Goal: Check status: Check status

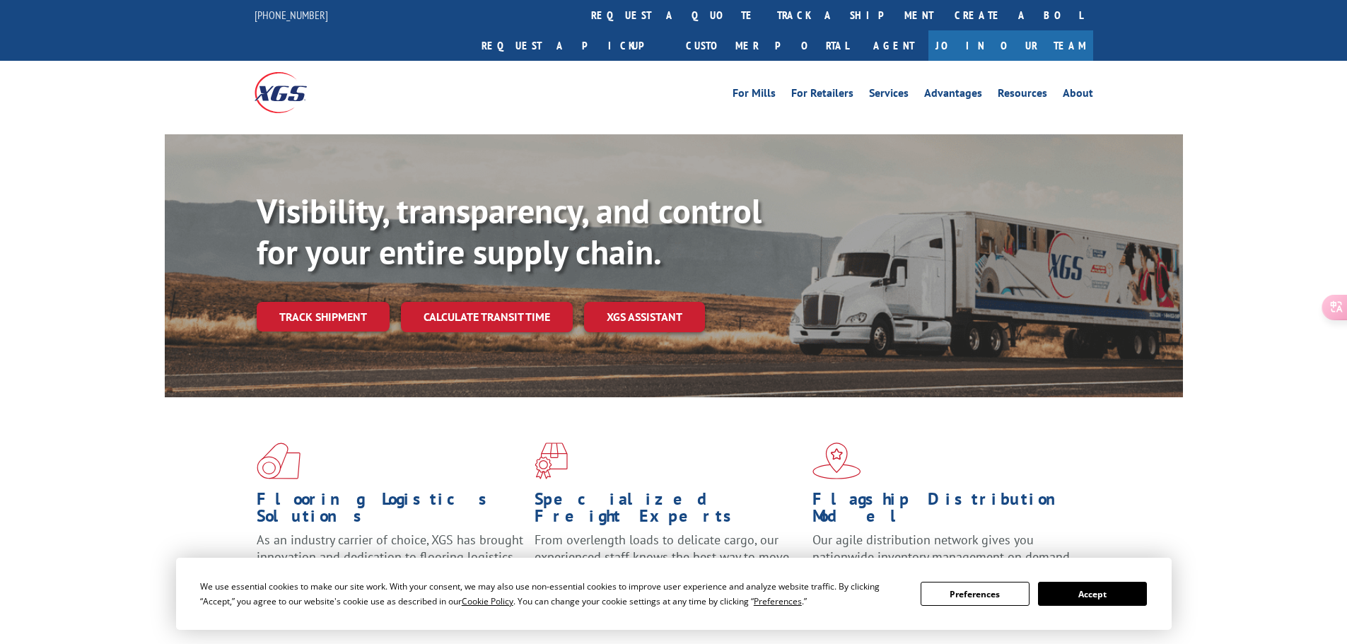
click at [1008, 598] on button "Preferences" at bounding box center [975, 594] width 109 height 24
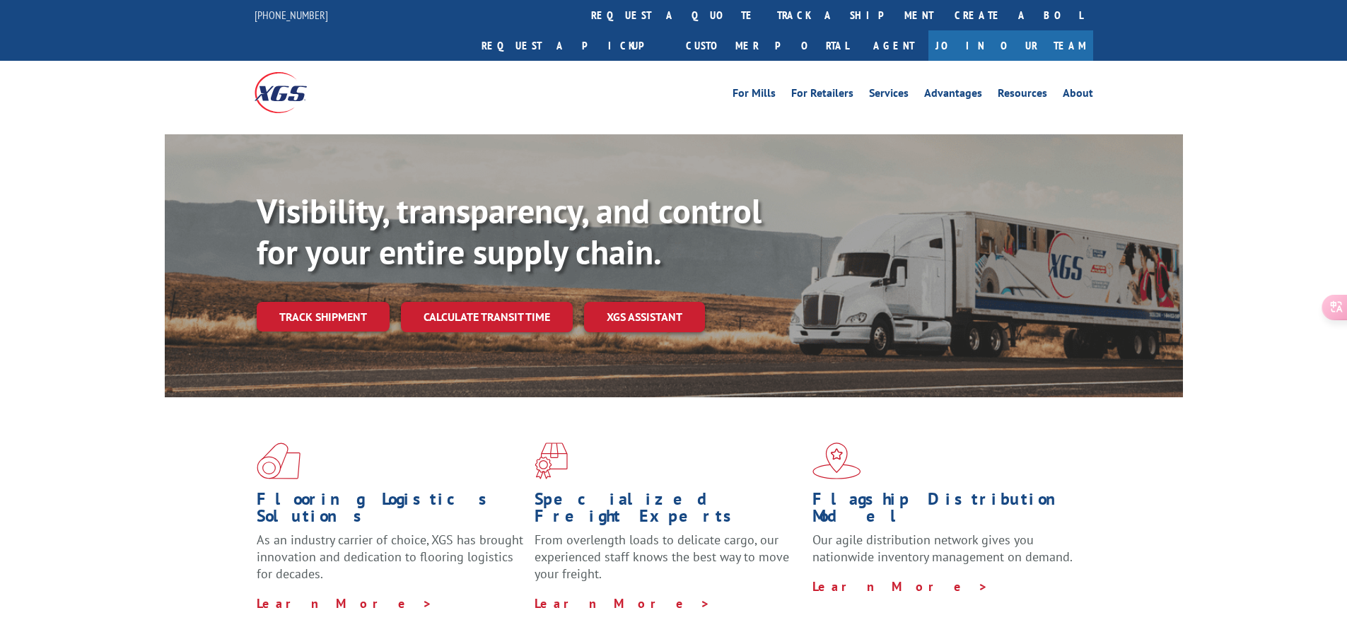
click at [325, 491] on h1 "Flooring Logistics Solutions" at bounding box center [390, 511] width 267 height 41
click at [394, 491] on h1 "Flooring Logistics Solutions" at bounding box center [390, 511] width 267 height 41
click at [634, 491] on h1 "Specialized Freight Experts" at bounding box center [668, 511] width 267 height 41
click at [291, 595] on link "Learn More >" at bounding box center [345, 603] width 176 height 16
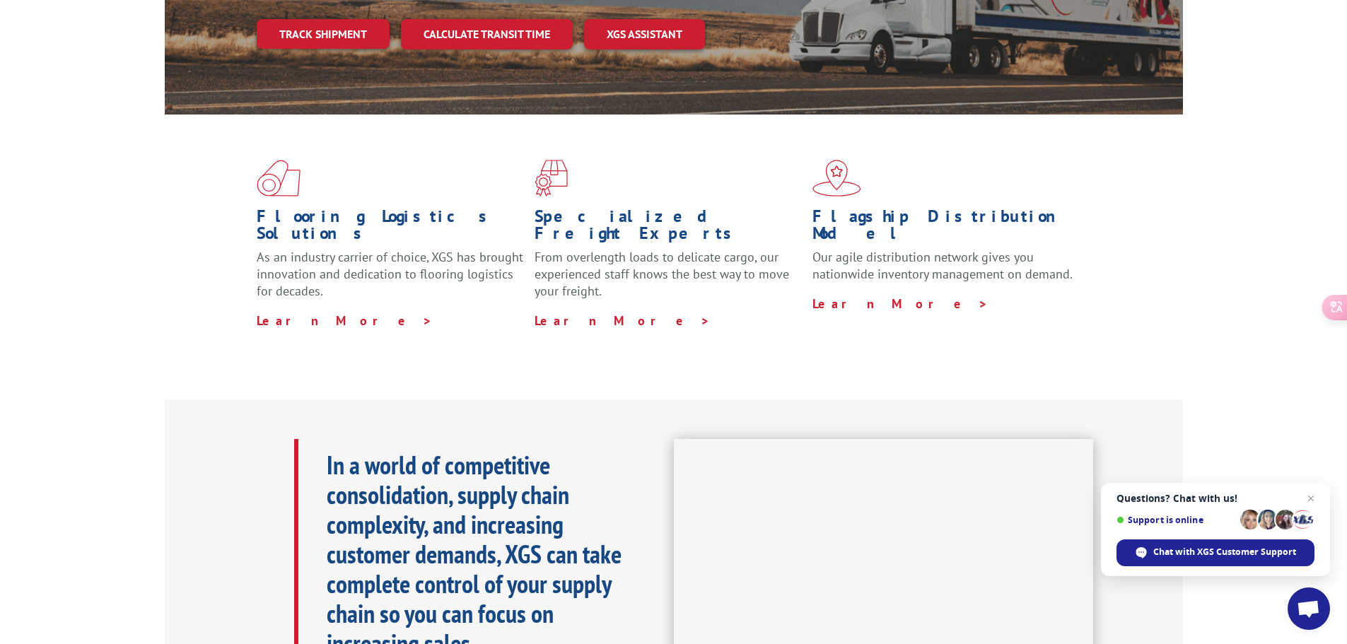
scroll to position [263, 0]
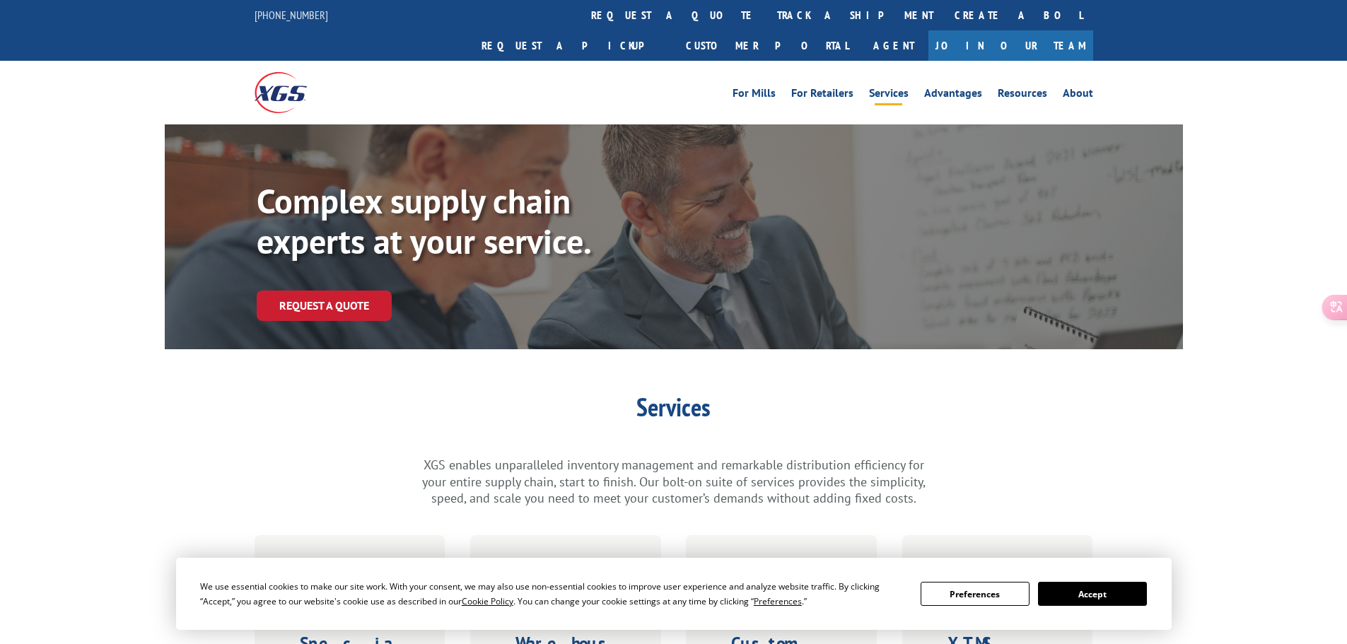
scroll to position [212, 0]
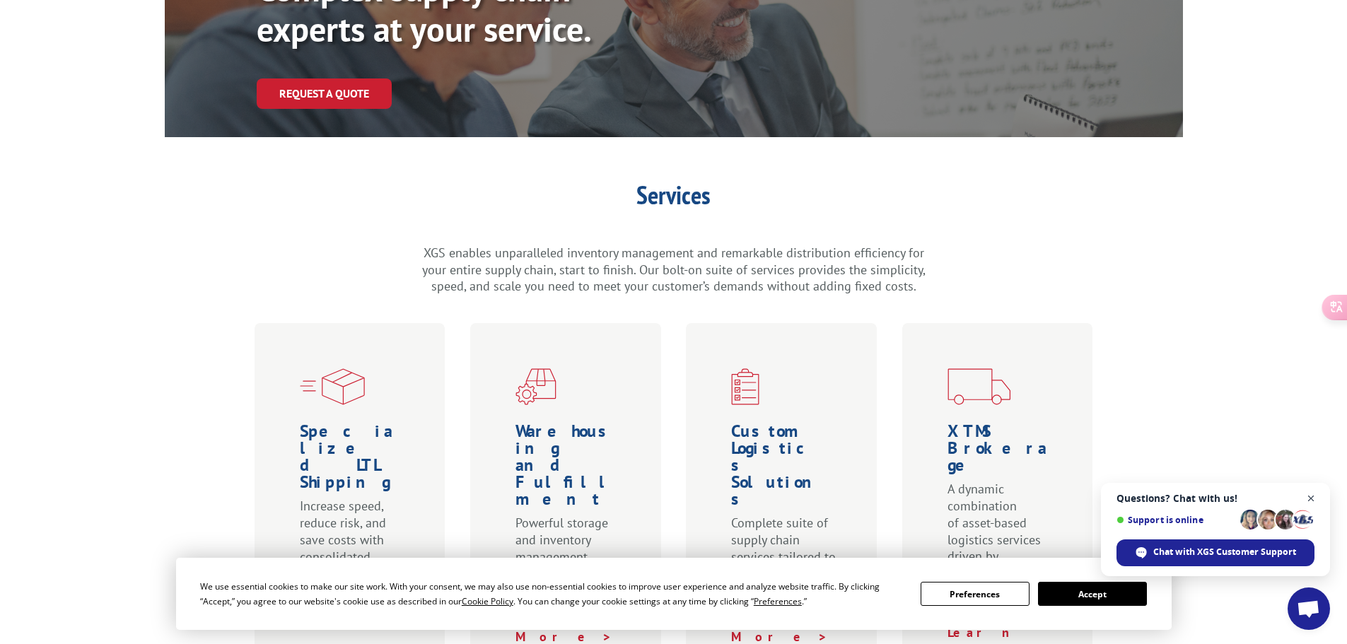
click at [1309, 499] on span "Close chat" at bounding box center [1311, 499] width 18 height 18
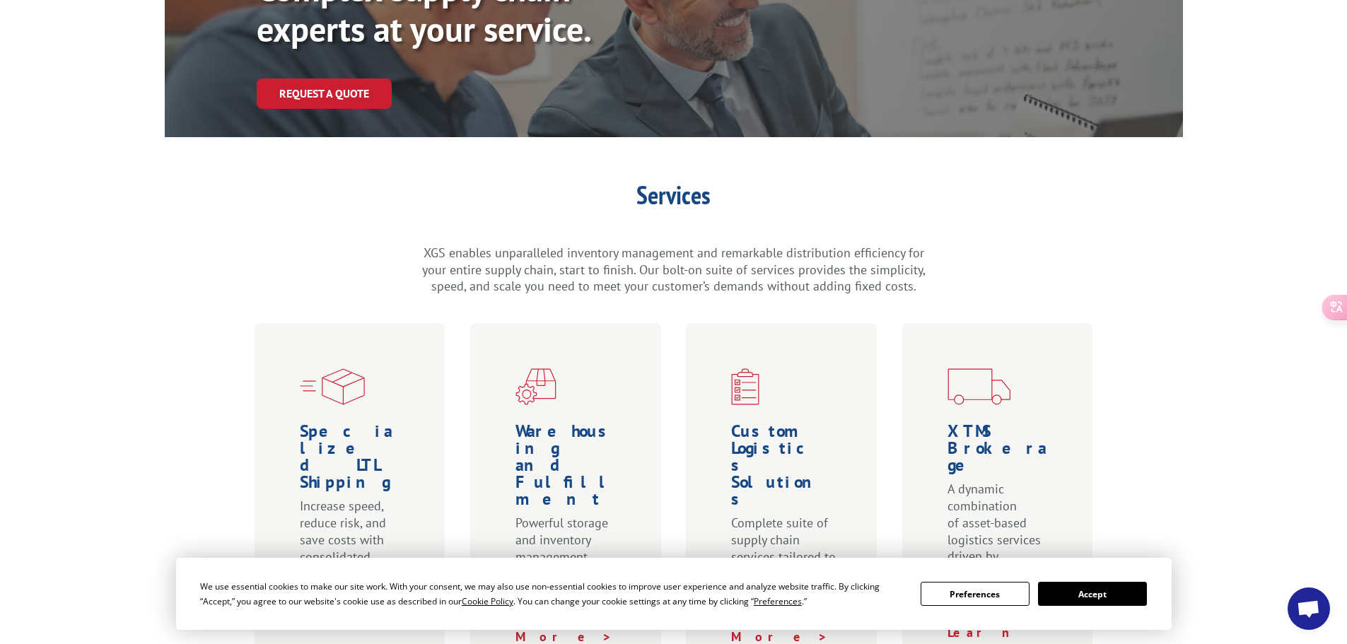
click at [1201, 499] on div "Services XGS enables unparalleled inventory management and remarkable distribut…" at bounding box center [673, 442] width 1347 height 520
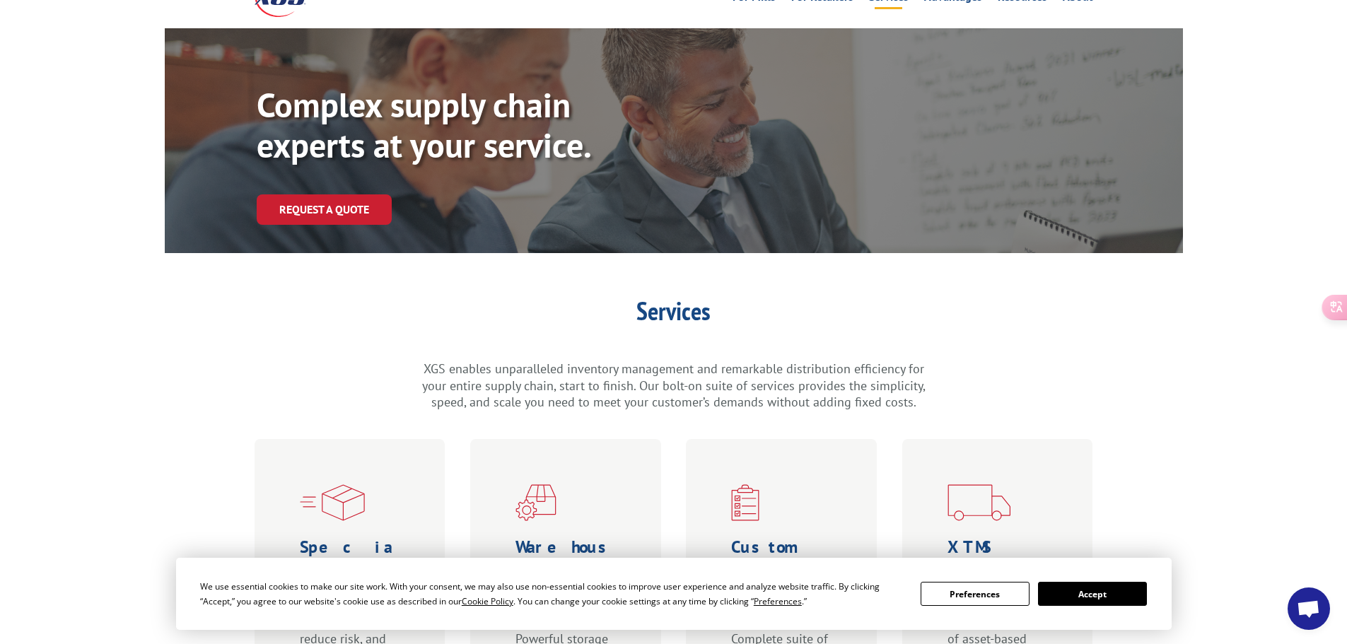
scroll to position [0, 0]
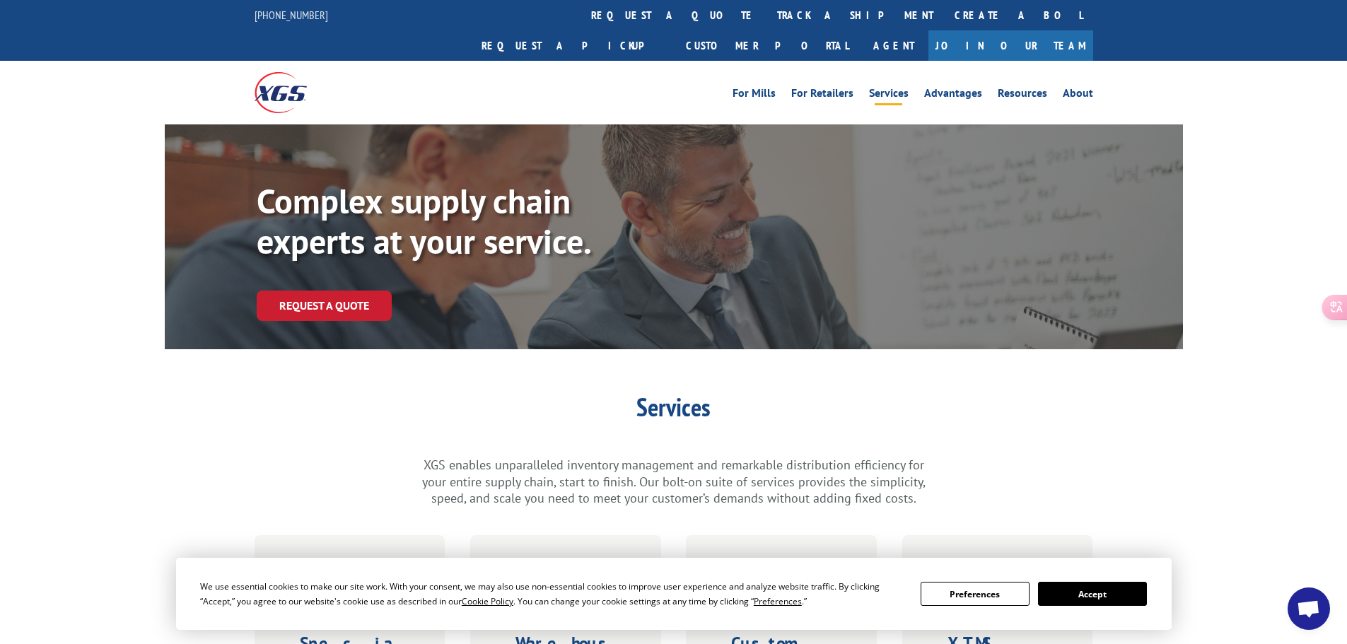
click at [1003, 589] on button "Preferences" at bounding box center [975, 594] width 109 height 24
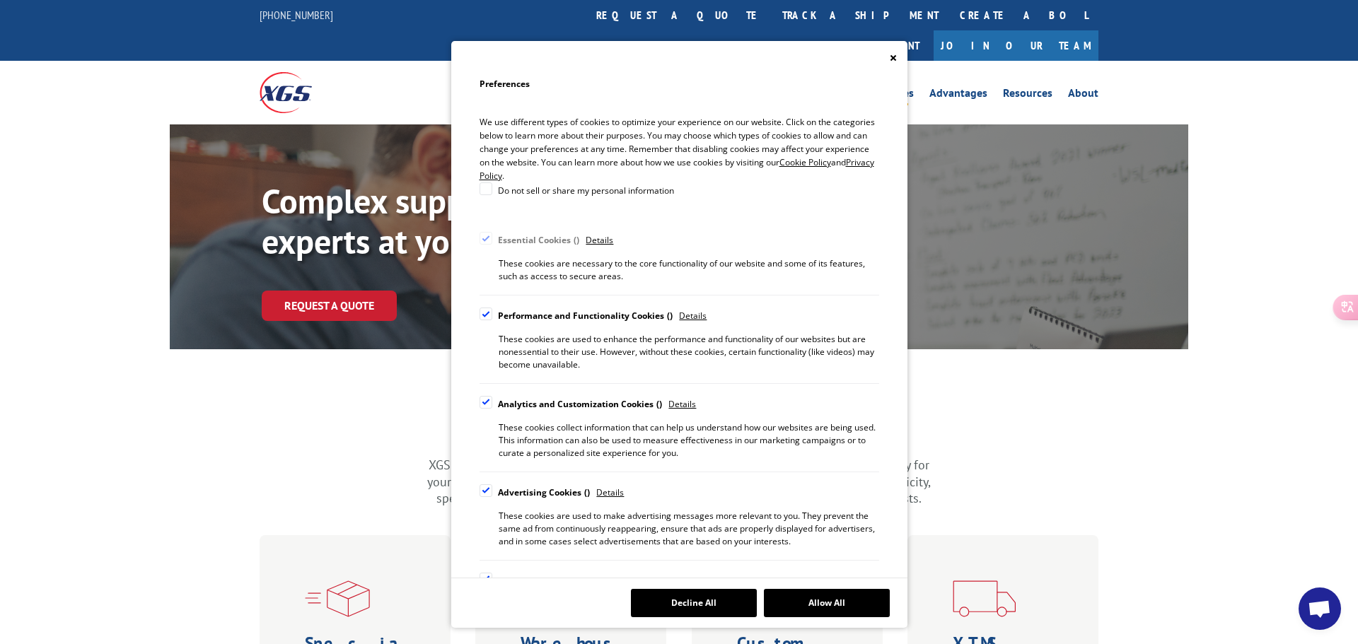
click at [892, 58] on icon "Close" at bounding box center [892, 57] width 6 height 6
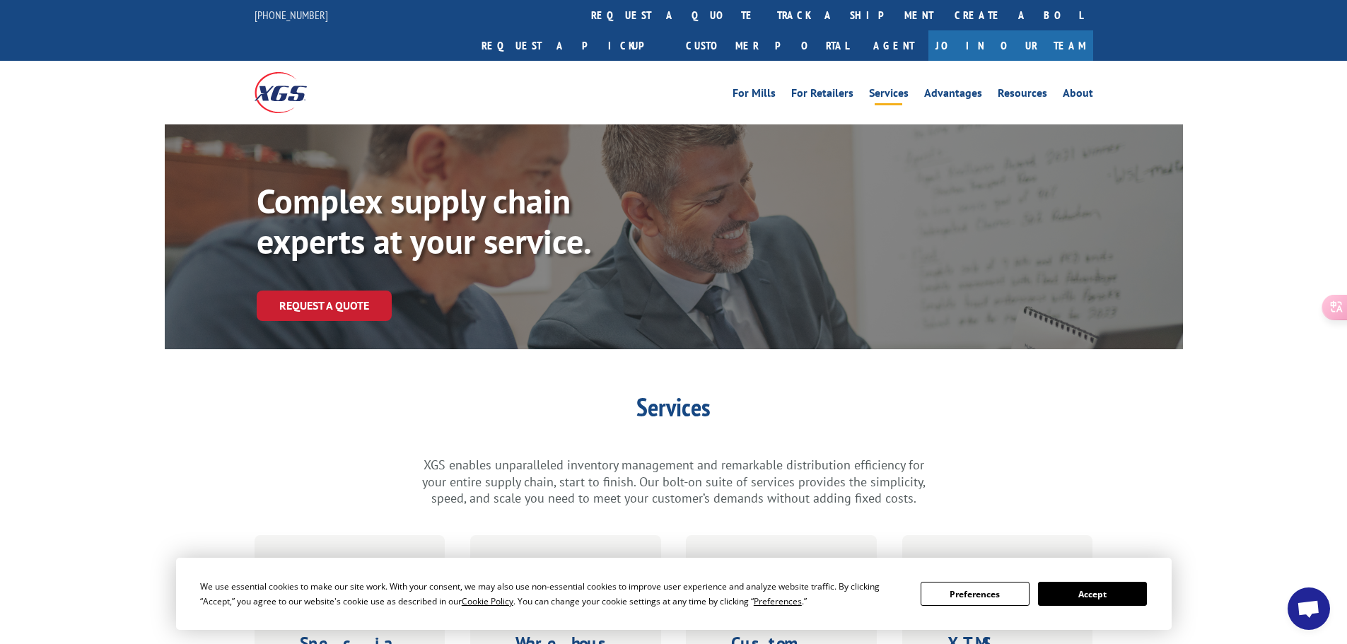
click at [1100, 593] on button "Accept" at bounding box center [1092, 594] width 109 height 24
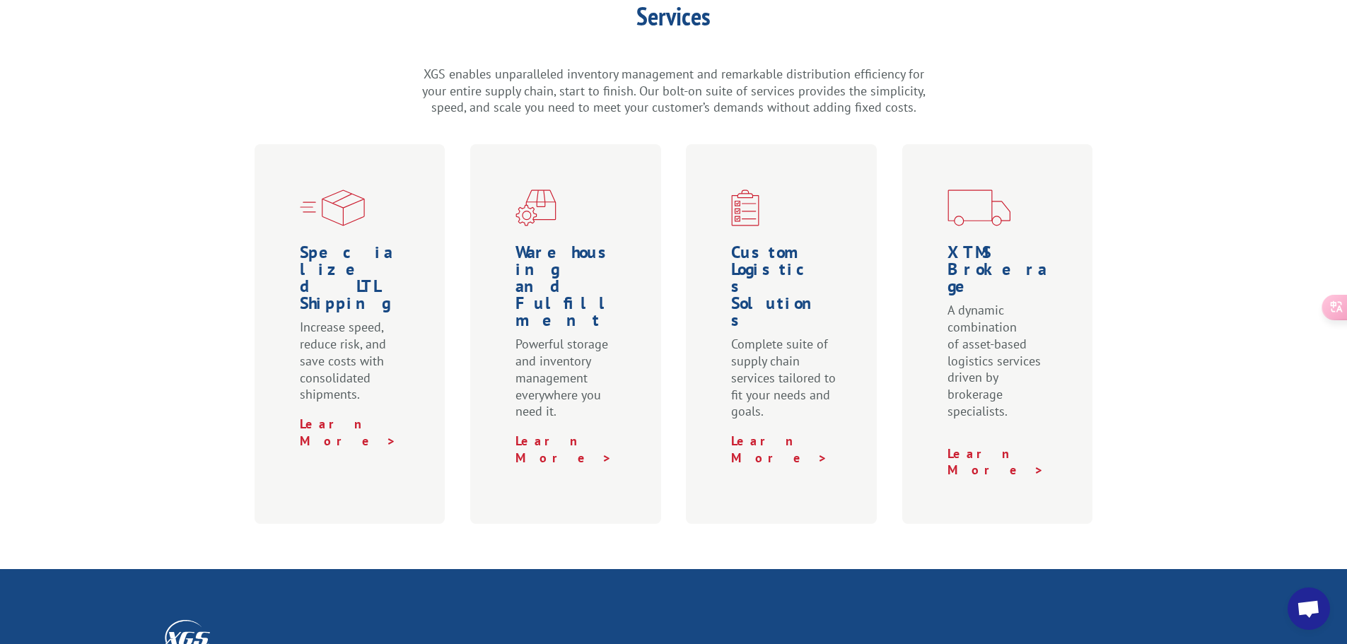
scroll to position [424, 0]
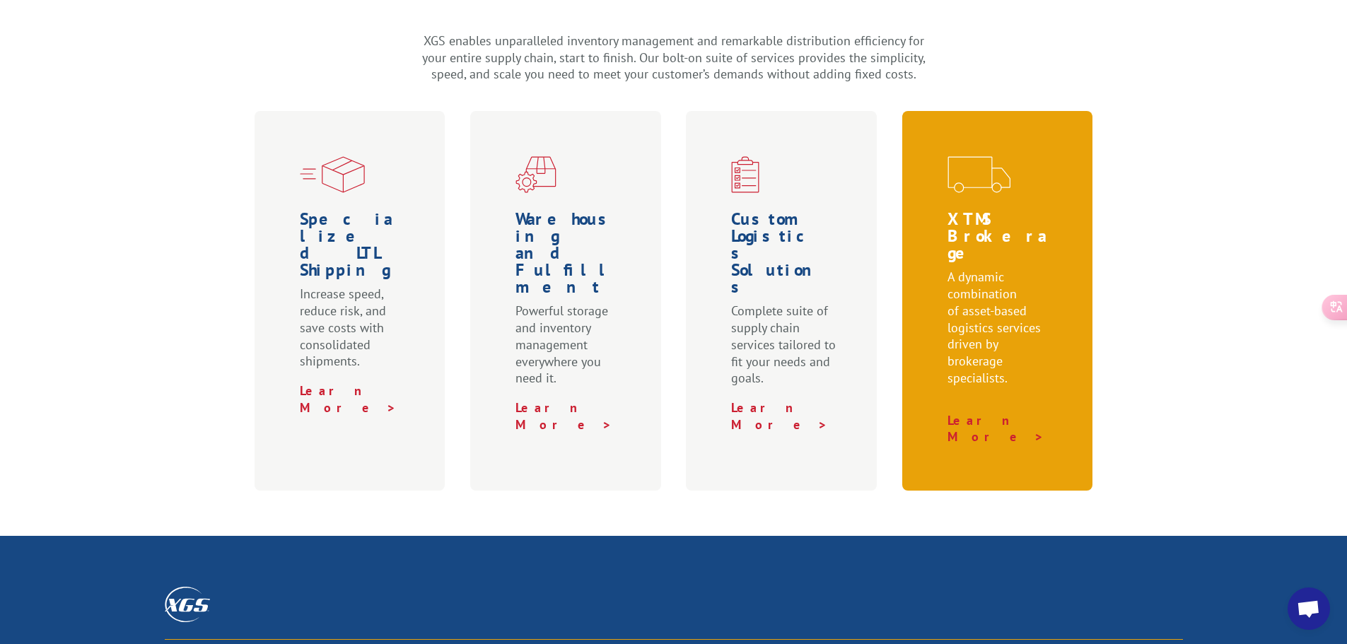
click at [993, 177] on div "XTMS Brokerage A dynamic combination of asset-based logistics services driven b…" at bounding box center [997, 301] width 191 height 380
click at [996, 412] on link "Learn More >" at bounding box center [995, 428] width 97 height 33
click at [1020, 211] on h1 "XTMS Brokerage" at bounding box center [1000, 240] width 106 height 58
drag, startPoint x: 983, startPoint y: 244, endPoint x: 979, endPoint y: 258, distance: 14.8
click at [982, 269] on p "A dynamic combination of asset-based logistics services driven by brokerage spe…" at bounding box center [1000, 334] width 106 height 131
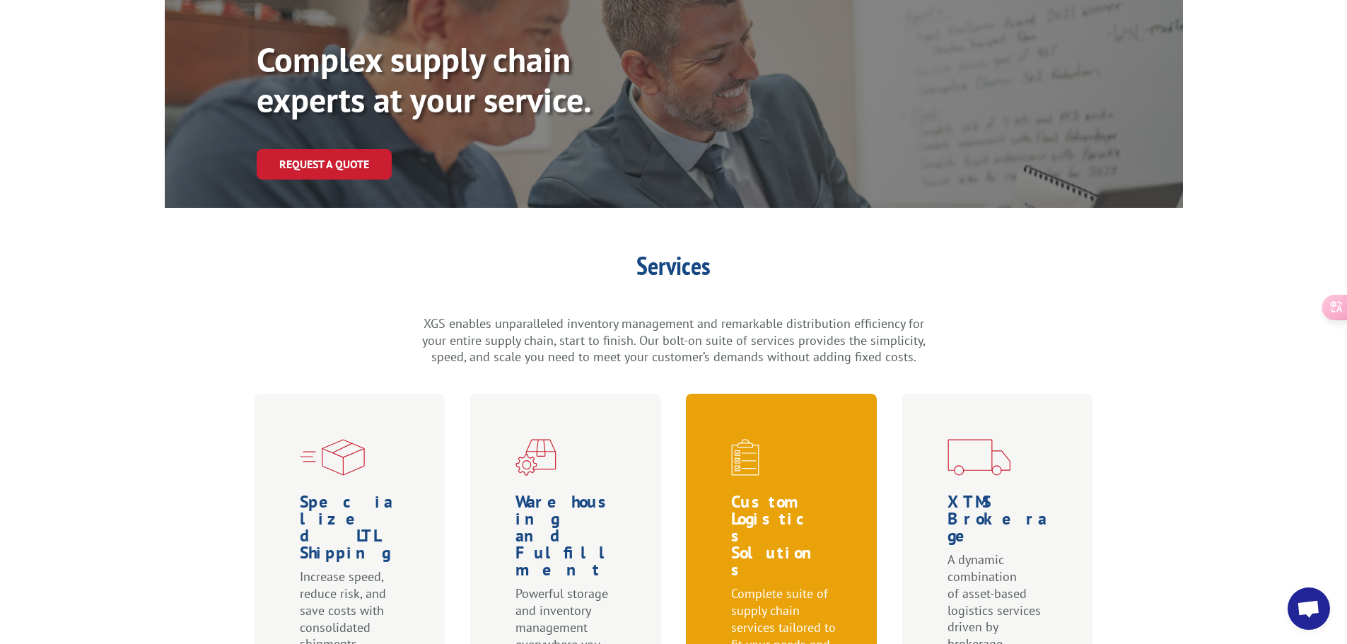
scroll to position [0, 0]
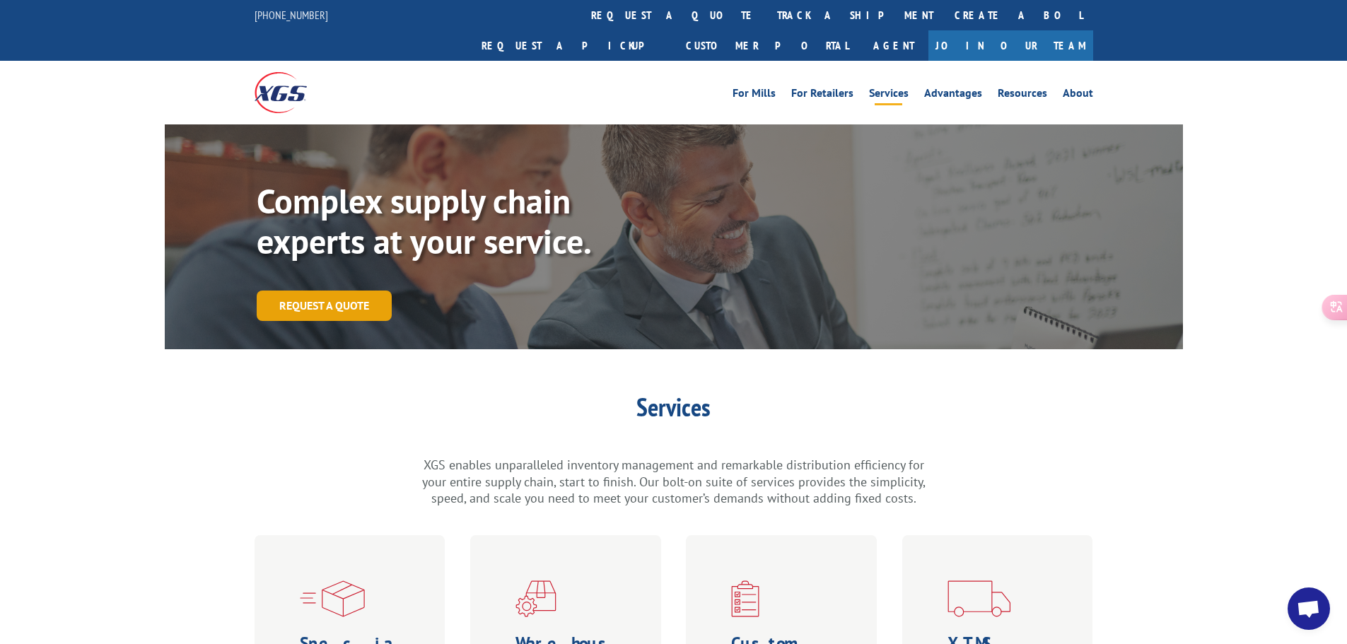
click at [341, 291] on link "Request a Quote" at bounding box center [324, 306] width 135 height 30
click at [281, 252] on div "Complex supply chain experts at your service. Request a Quote" at bounding box center [674, 265] width 834 height 168
click at [297, 291] on link "Request a Quote" at bounding box center [324, 306] width 135 height 30
click at [342, 291] on link "Request a Quote" at bounding box center [324, 306] width 135 height 30
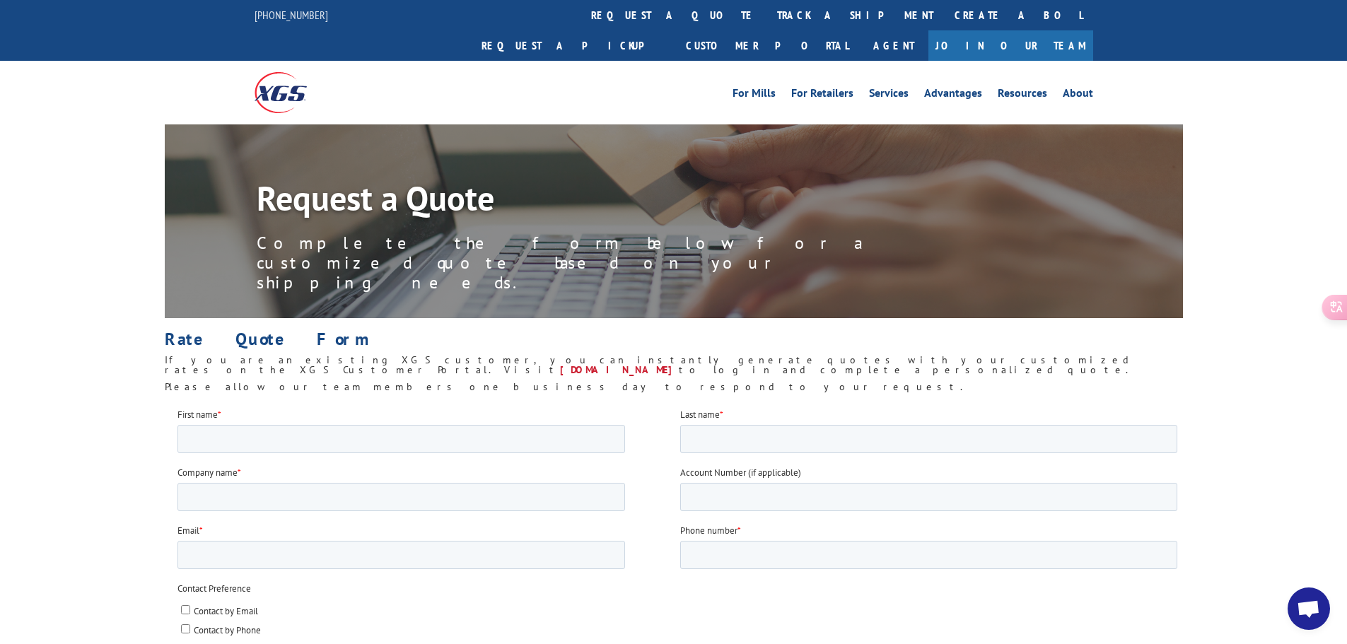
click at [83, 305] on div "Request a Quote Complete the form below for a customized quote based on your sh…" at bounding box center [673, 261] width 1347 height 274
click at [412, 181] on h1 "Request a Quote" at bounding box center [575, 201] width 636 height 41
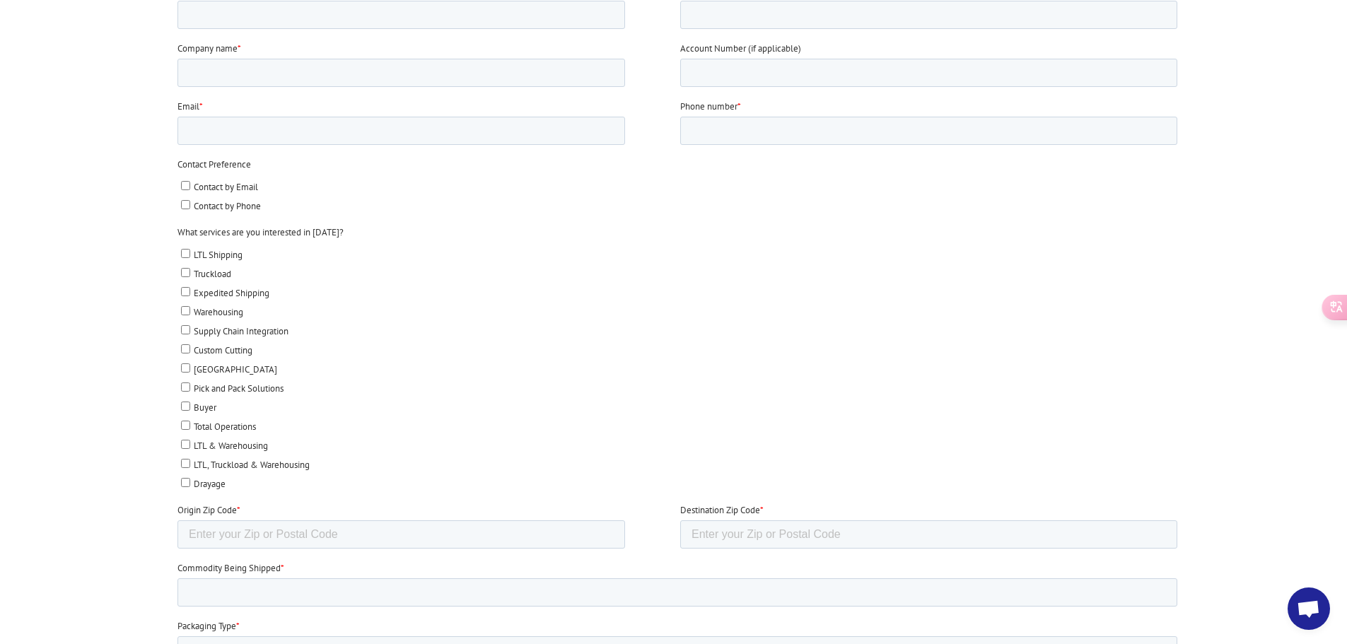
scroll to position [707, 0]
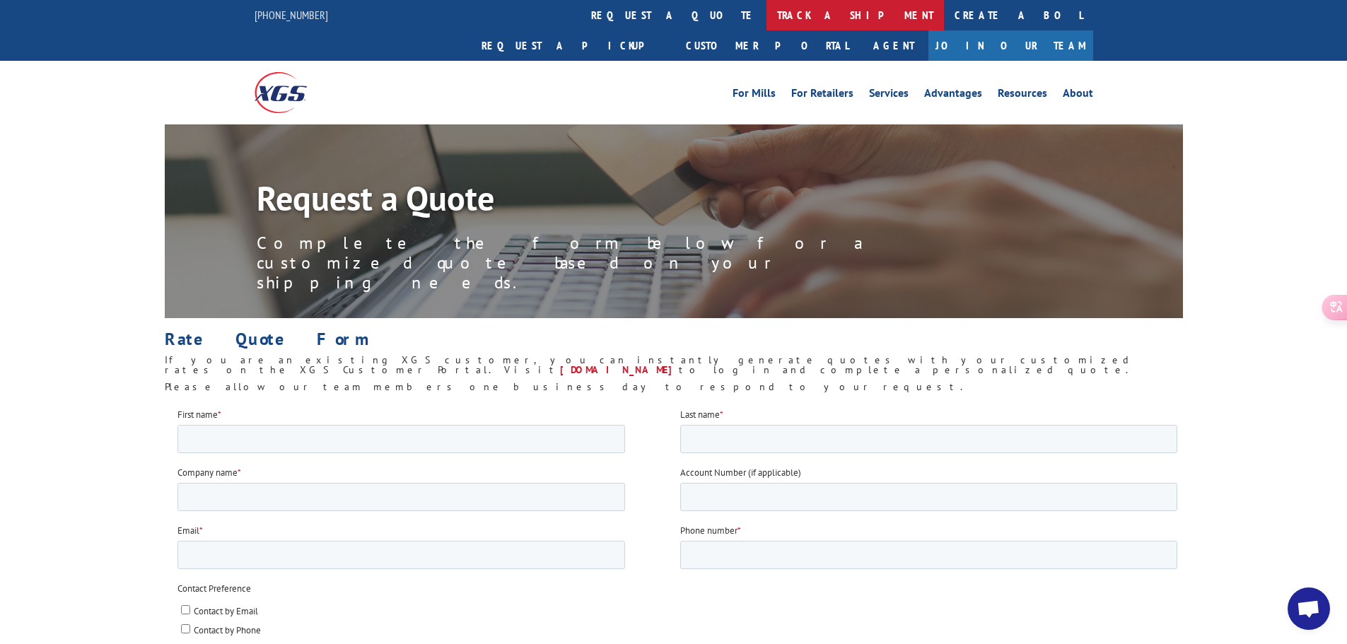
click at [766, 16] on link "track a shipment" at bounding box center [854, 15] width 177 height 30
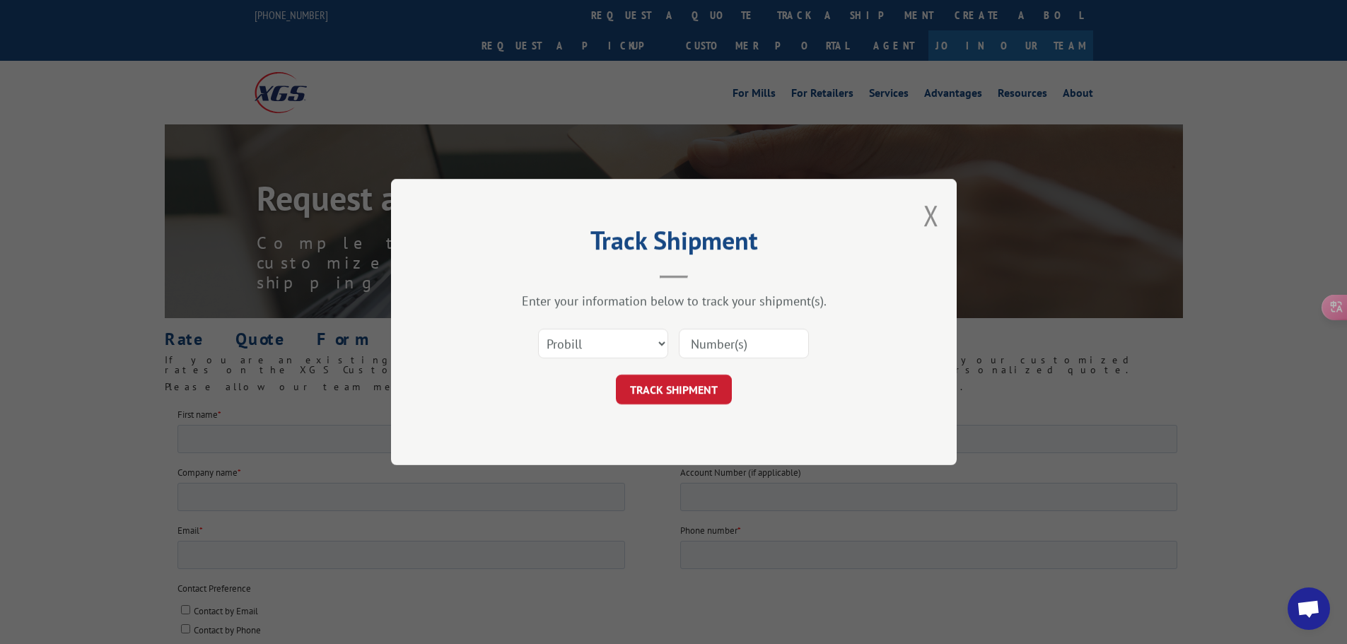
drag, startPoint x: 931, startPoint y: 214, endPoint x: 912, endPoint y: 202, distance: 21.6
click at [928, 214] on button "Close modal" at bounding box center [931, 215] width 16 height 37
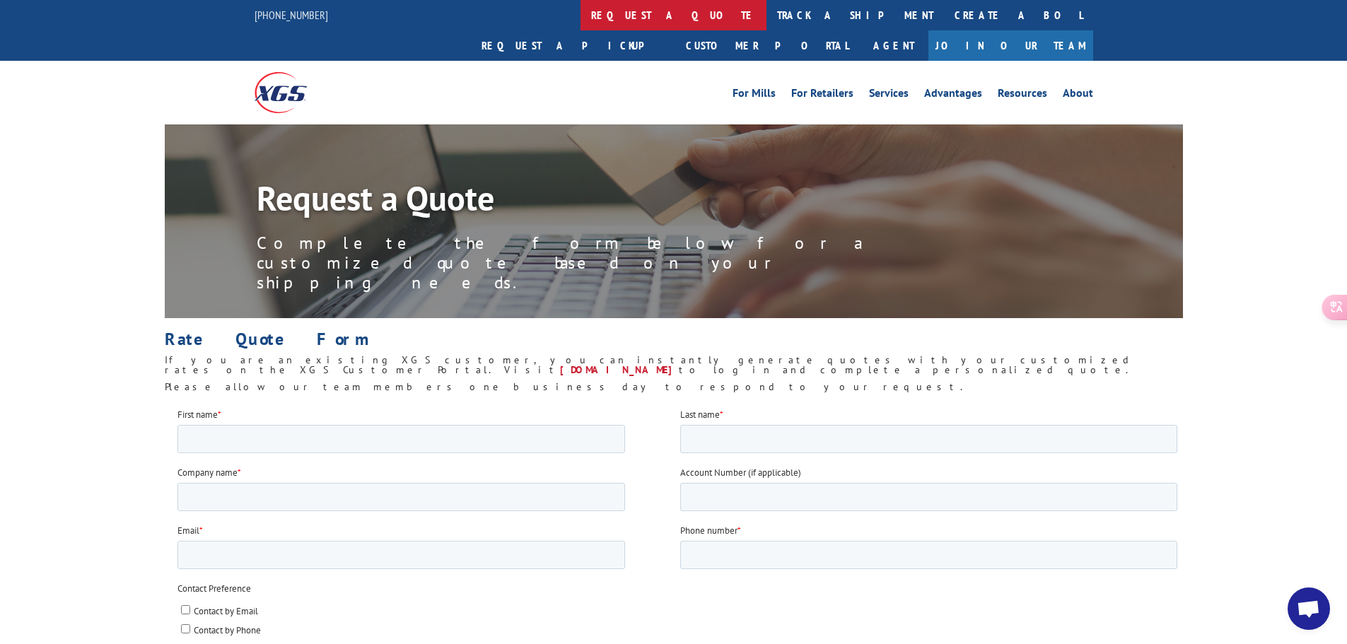
click at [581, 23] on link "request a quote" at bounding box center [674, 15] width 186 height 30
click at [581, 17] on link "request a quote" at bounding box center [674, 15] width 186 height 30
click at [555, 61] on div "For [PERSON_NAME] For Retailers Services Advantages Resources About For [PERSON…" at bounding box center [674, 92] width 839 height 63
click at [581, 16] on link "request a quote" at bounding box center [674, 15] width 186 height 30
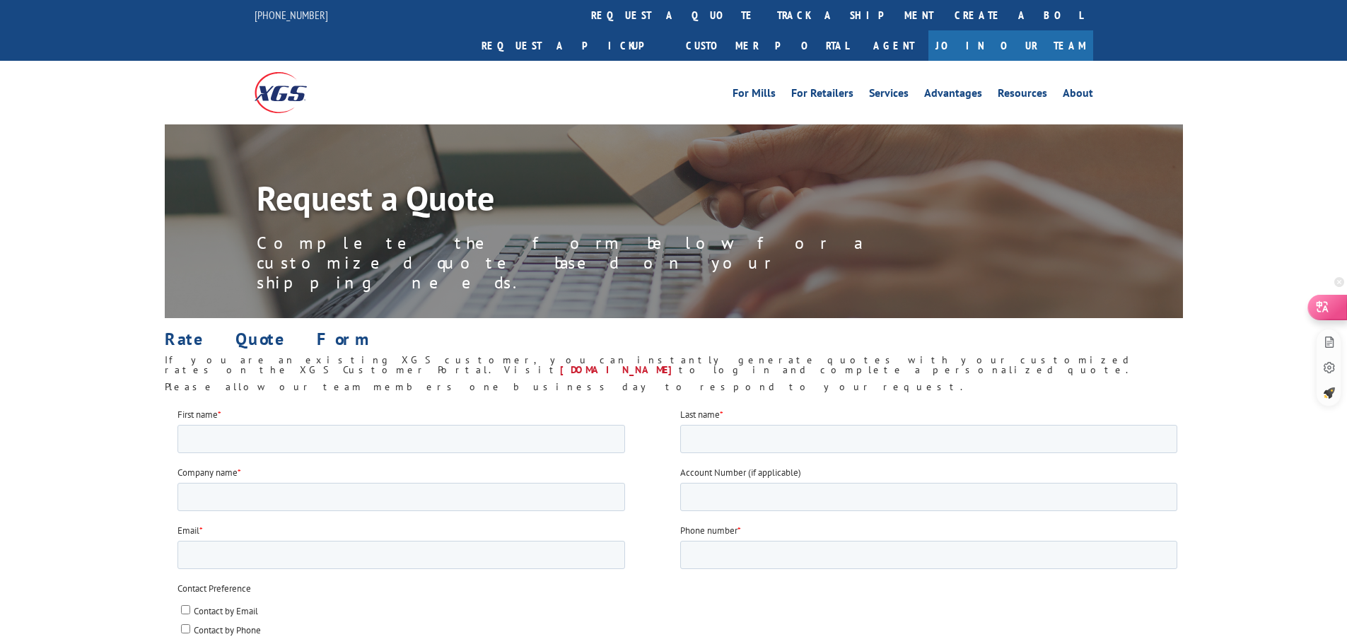
click at [1334, 291] on div at bounding box center [1327, 338] width 40 height 136
click at [1331, 304] on div at bounding box center [1327, 307] width 38 height 24
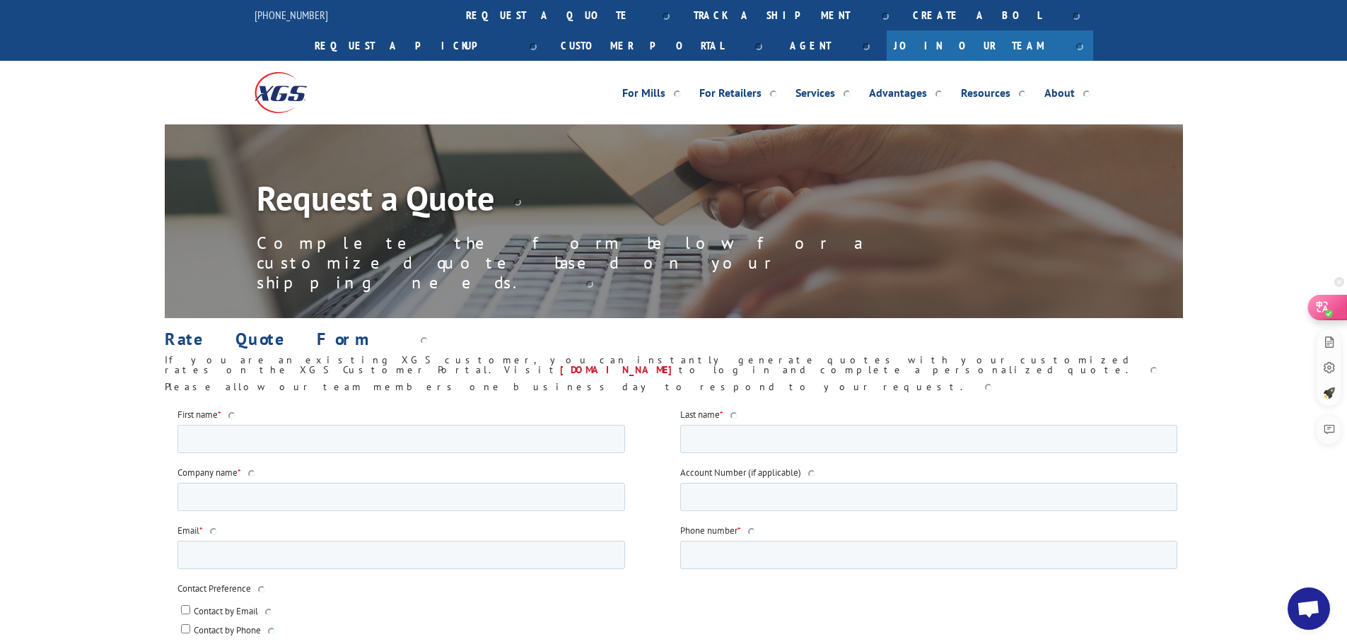
click at [1318, 302] on icon at bounding box center [1323, 306] width 12 height 11
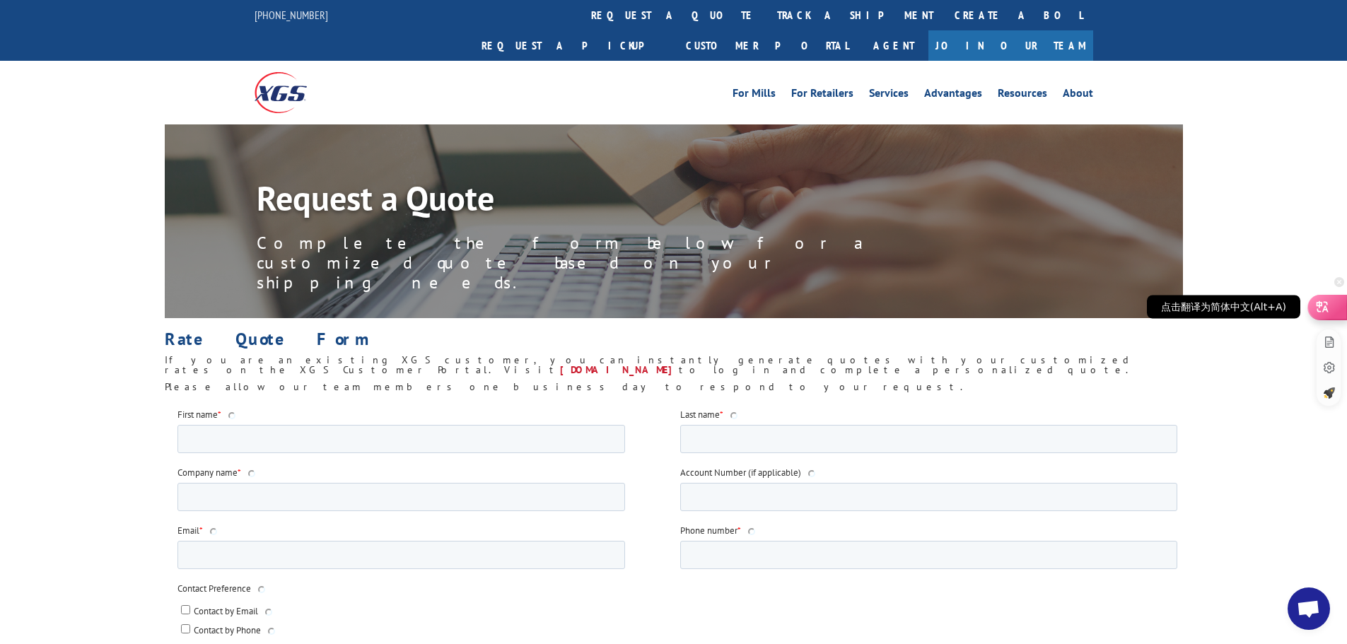
click at [1266, 308] on div "点击翻译为简体中文(Alt+A)" at bounding box center [1223, 307] width 153 height 23
click at [1323, 311] on icon at bounding box center [1323, 306] width 12 height 11
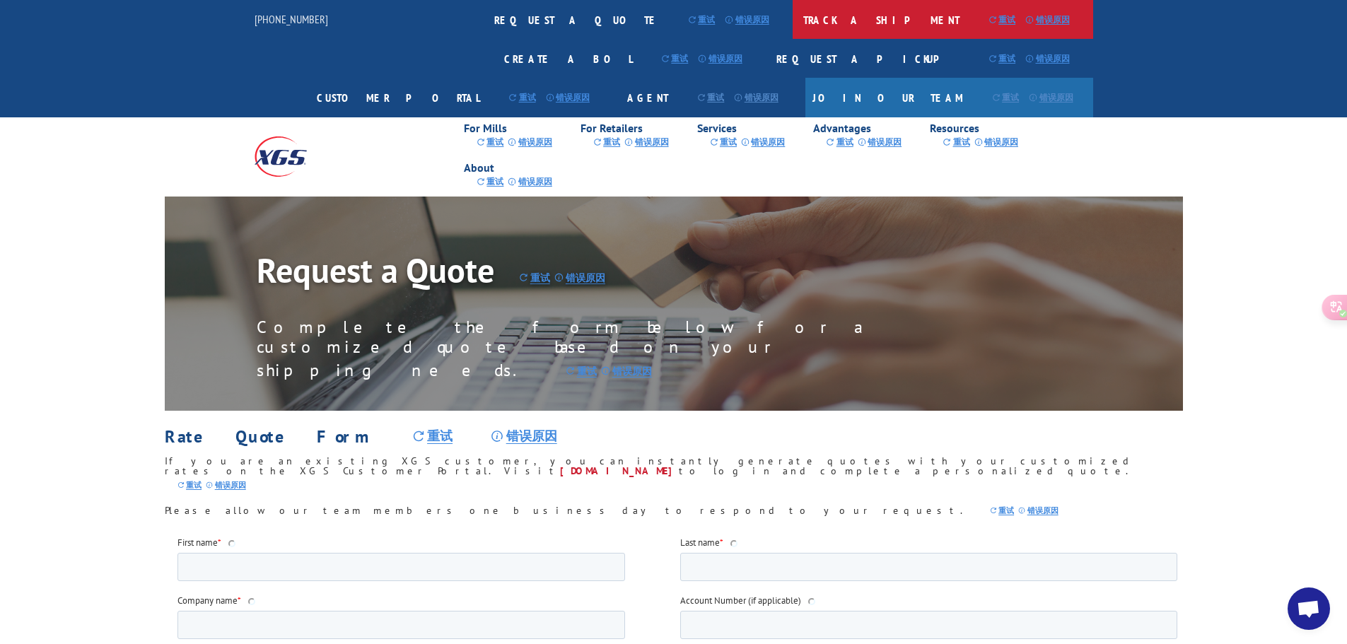
click at [793, 18] on link "track a shipment 重试 错误原因" at bounding box center [943, 19] width 301 height 39
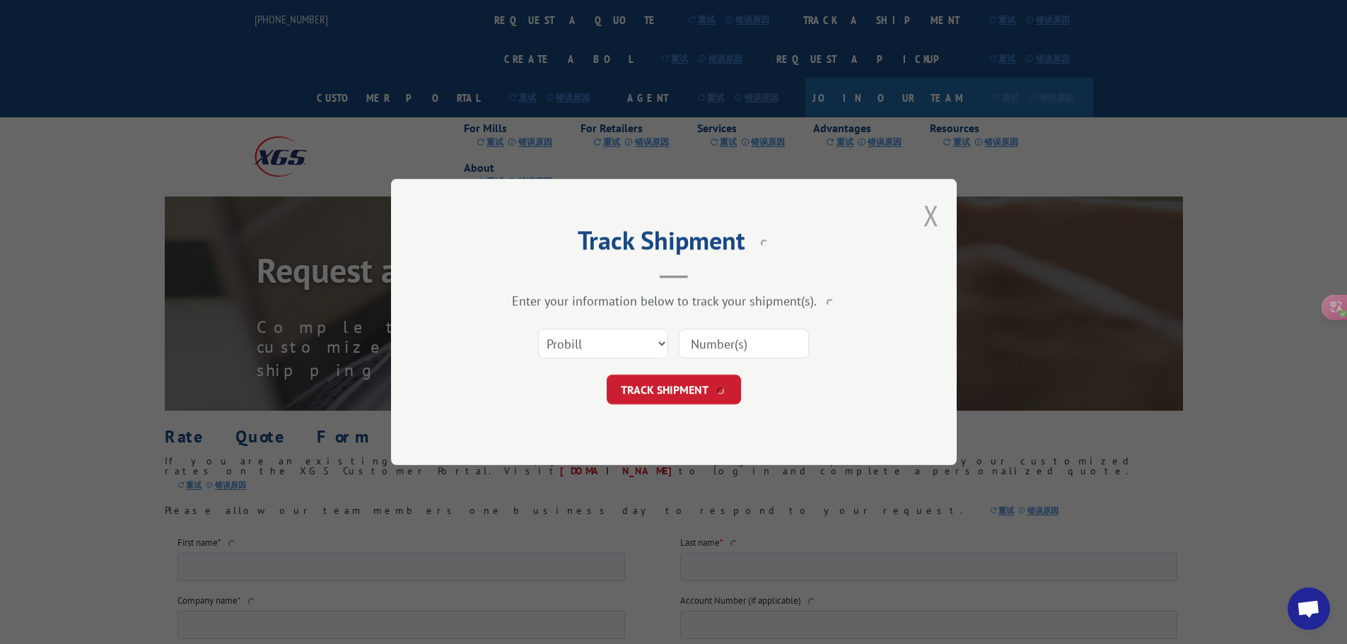
click at [930, 215] on button "Close modal" at bounding box center [931, 215] width 16 height 37
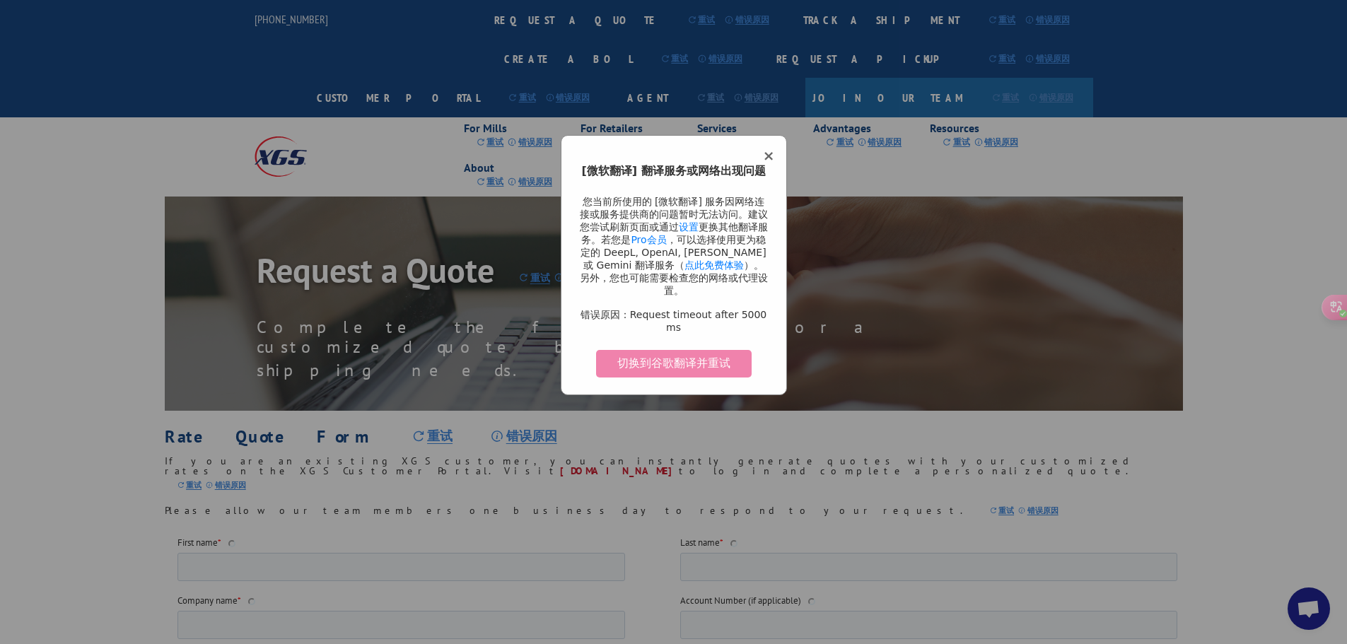
click at [682, 350] on button "切换到谷歌翻译并重试" at bounding box center [674, 364] width 156 height 28
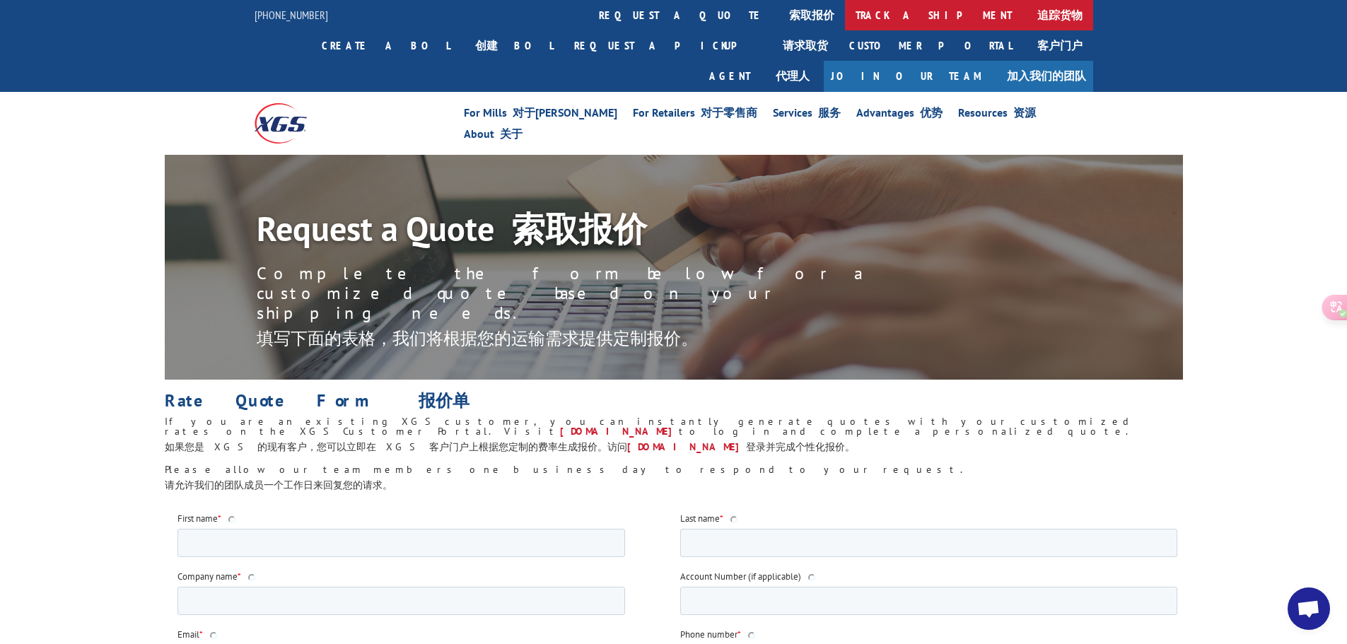
click at [1012, 20] on font at bounding box center [1024, 15] width 25 height 14
click at [1037, 13] on font "追踪货物" at bounding box center [1059, 15] width 45 height 14
click at [1037, 14] on font "追踪货物" at bounding box center [1059, 15] width 45 height 14
click at [1037, 18] on font "追踪货物" at bounding box center [1059, 15] width 45 height 14
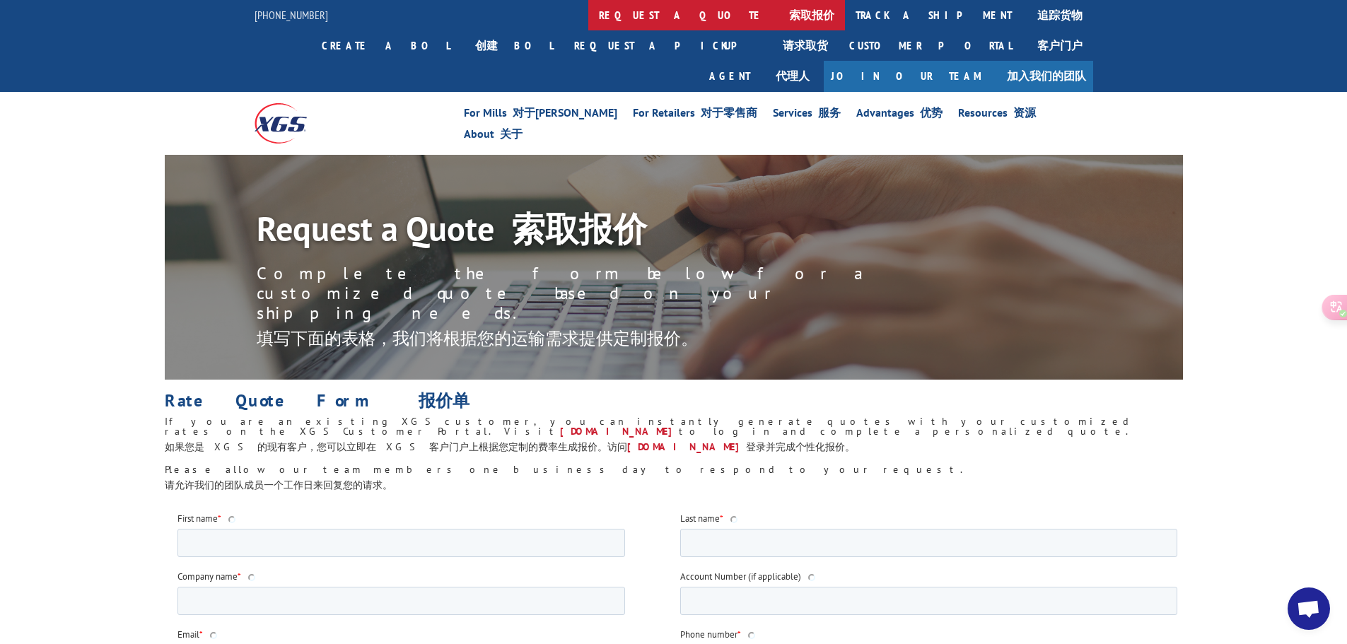
click at [789, 17] on font "索取报价" at bounding box center [811, 15] width 45 height 14
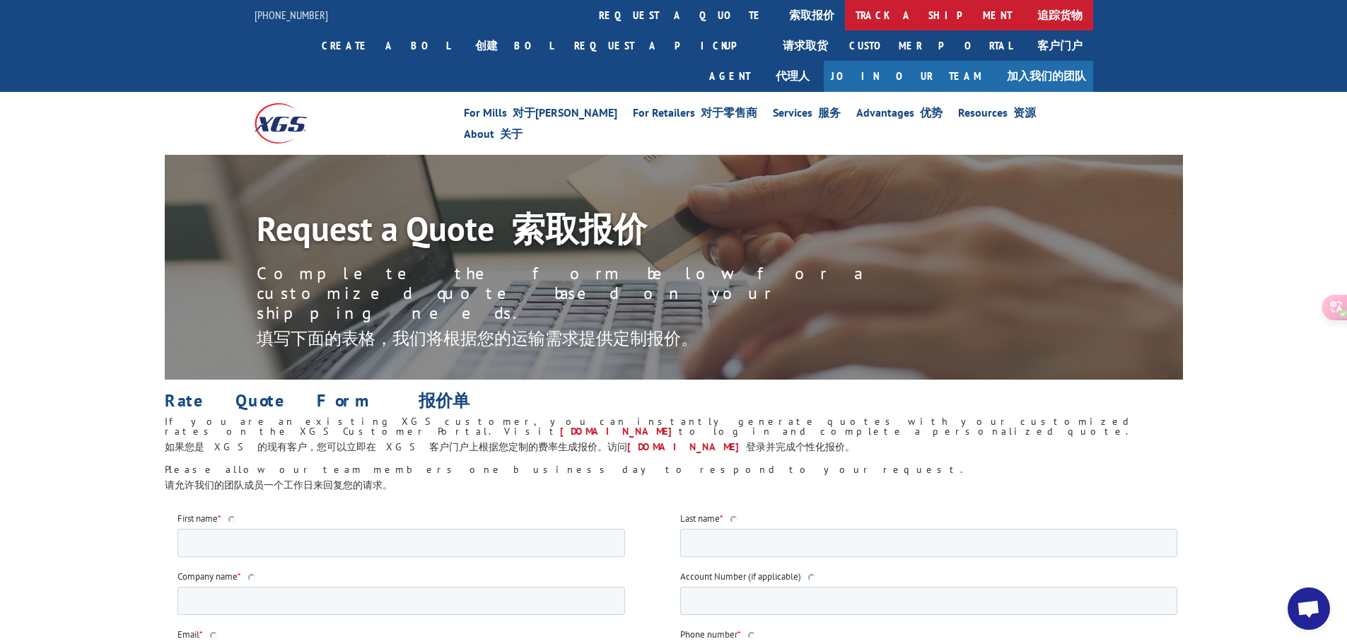
click at [845, 22] on link "track a shipment 追踪货物" at bounding box center [969, 15] width 248 height 30
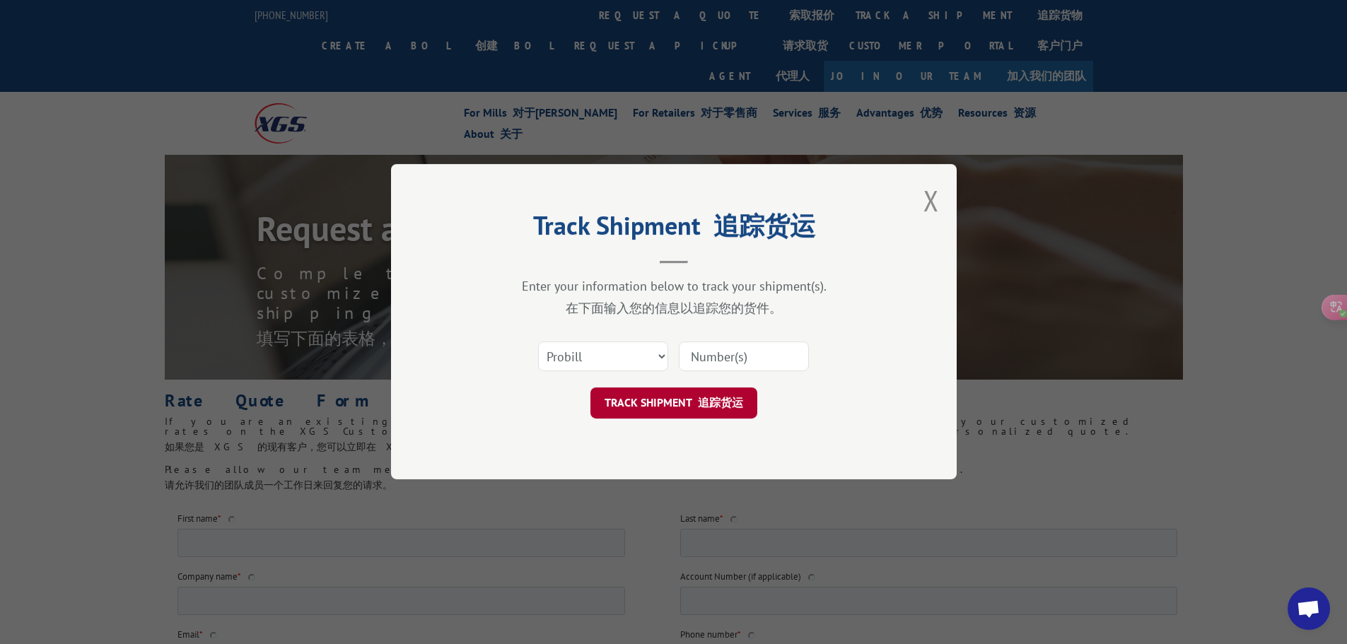
click at [685, 396] on button "TRACK SHIPMENT 追踪货运" at bounding box center [673, 403] width 167 height 31
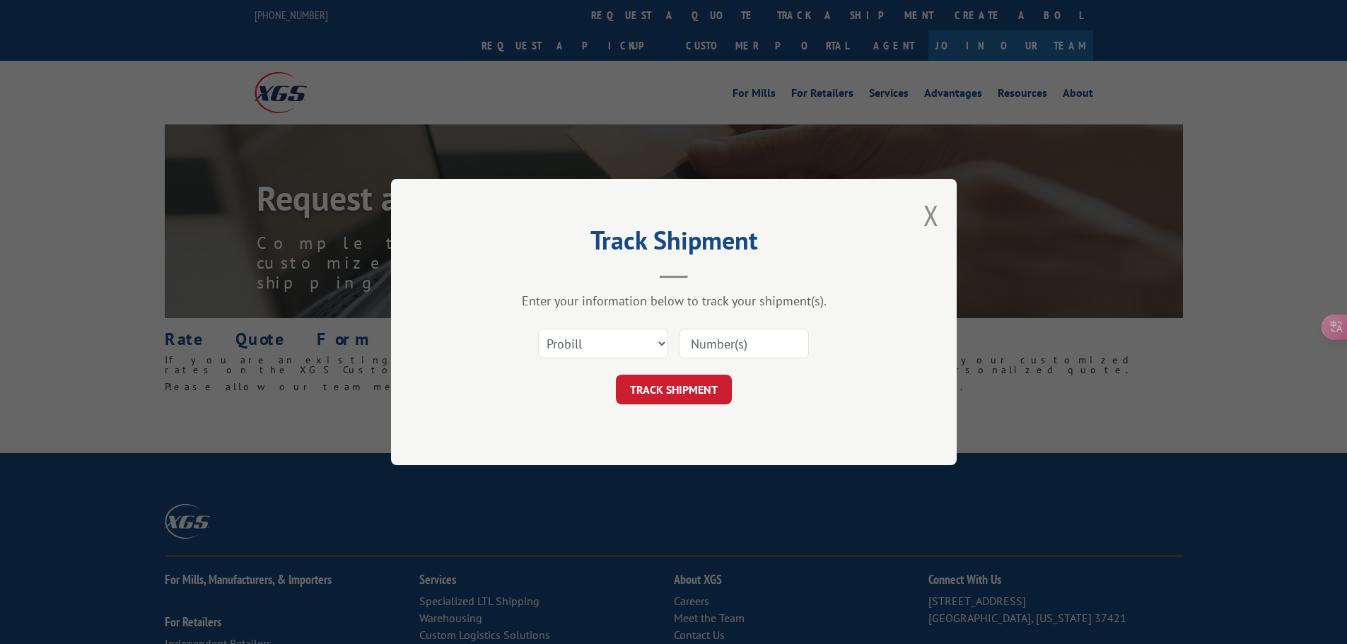
click at [629, 344] on select "Select category... Probill BOL PO" at bounding box center [603, 344] width 130 height 30
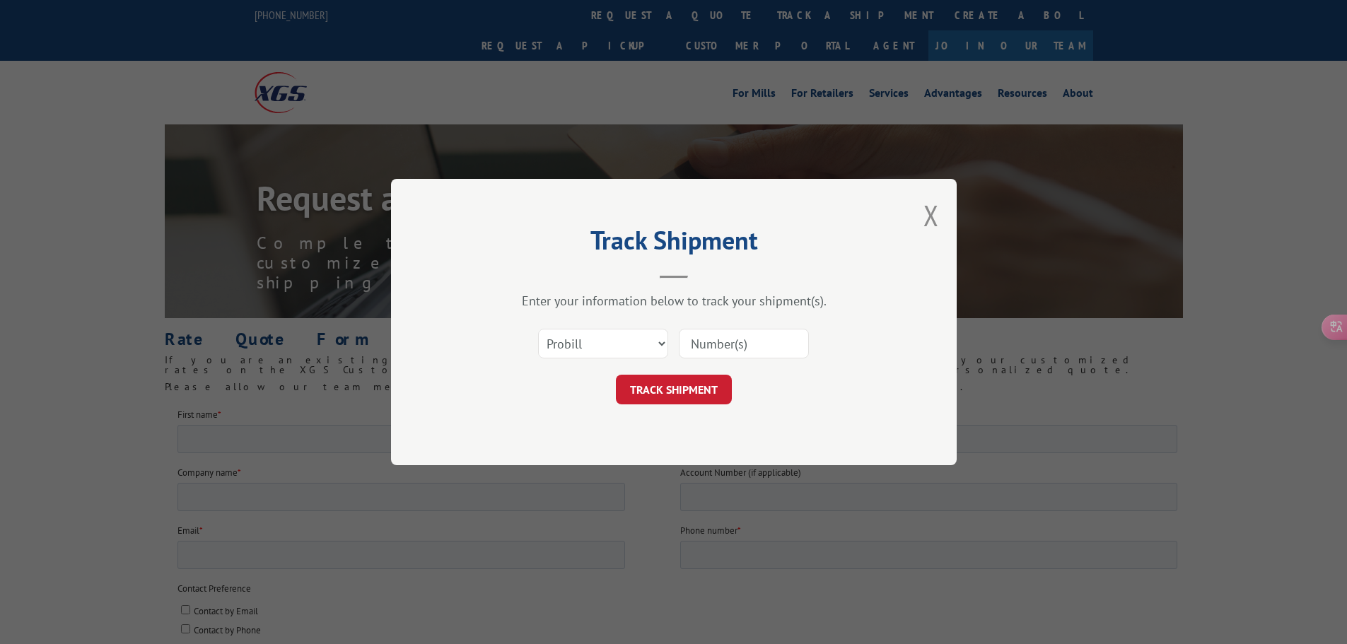
click at [730, 339] on input at bounding box center [744, 344] width 130 height 30
click at [739, 331] on input at bounding box center [744, 344] width 130 height 30
paste input "17503748"
type input "17503748"
click at [708, 387] on button "TRACK SHIPMENT" at bounding box center [674, 390] width 116 height 30
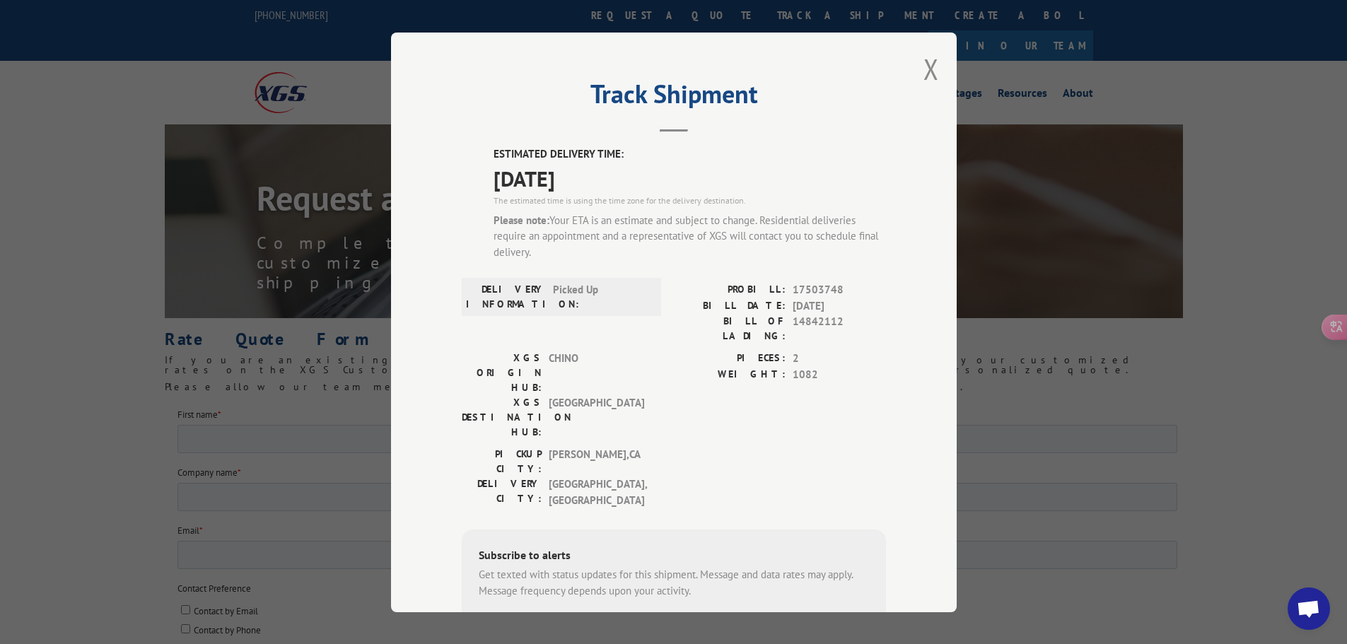
click at [1006, 396] on div "Track Shipment ESTIMATED DELIVERY TIME: [DATE] The estimated time is using the …" at bounding box center [673, 322] width 1347 height 644
click at [1119, 100] on div "Track Shipment ESTIMATED DELIVERY TIME: [DATE] The estimated time is using the …" at bounding box center [673, 322] width 1347 height 644
click at [923, 74] on button "Close modal" at bounding box center [931, 68] width 16 height 37
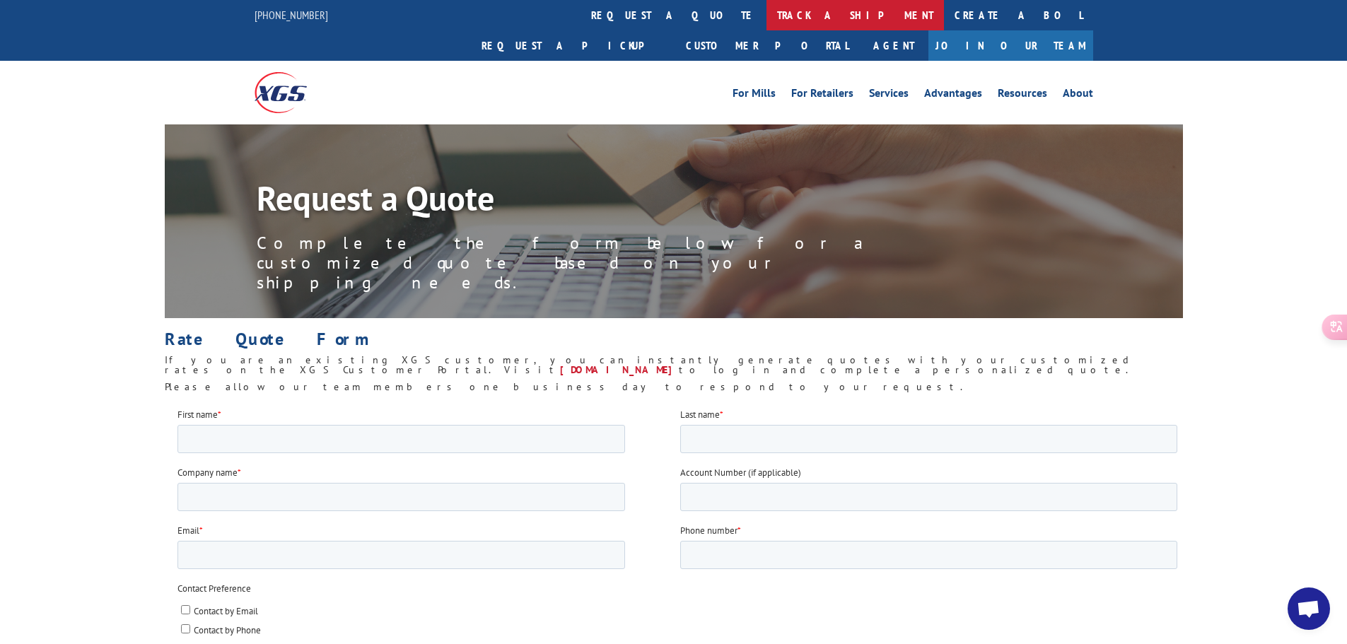
click at [766, 11] on link "track a shipment" at bounding box center [854, 15] width 177 height 30
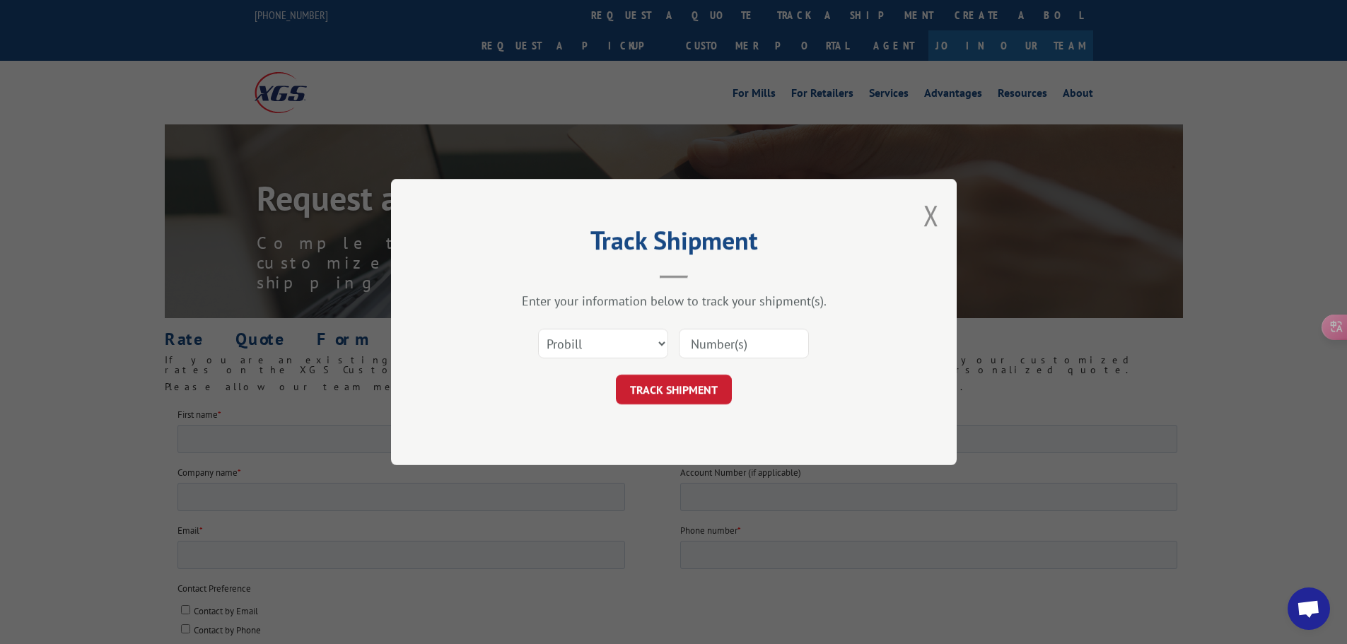
click at [750, 343] on input at bounding box center [744, 344] width 130 height 30
type input "17503748"
click at [718, 387] on button "TRACK SHIPMENT" at bounding box center [674, 390] width 116 height 30
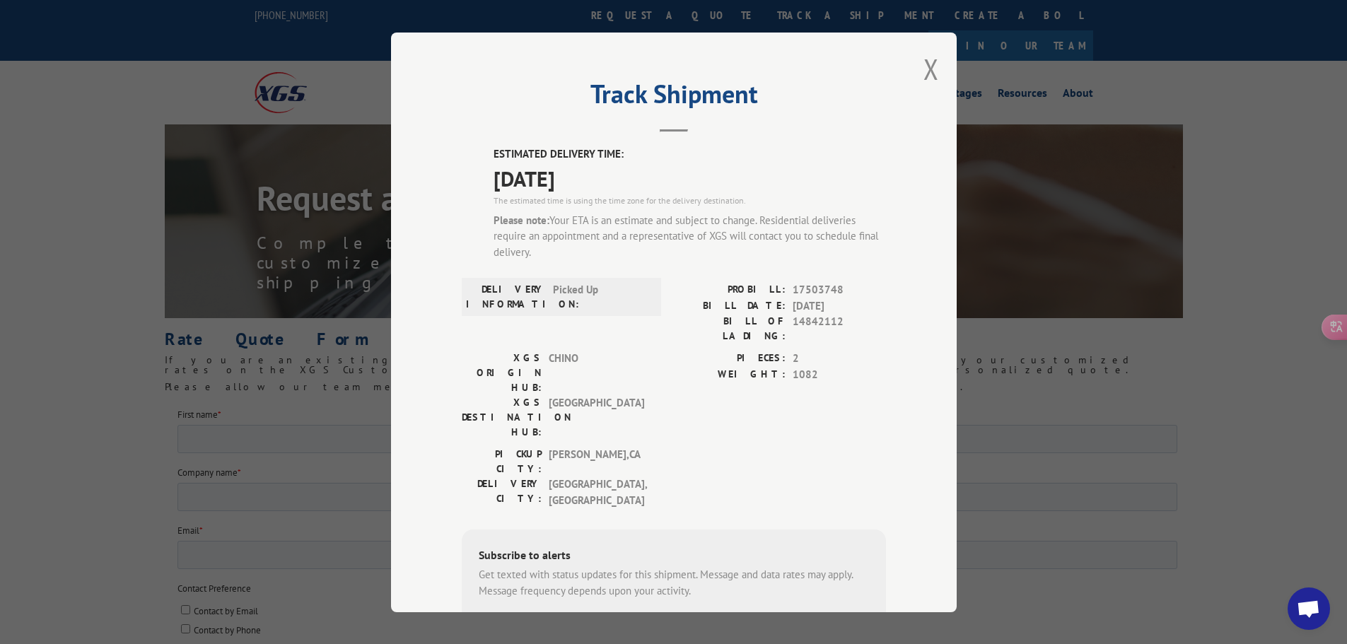
drag, startPoint x: 668, startPoint y: 419, endPoint x: 581, endPoint y: 272, distance: 171.2
click at [549, 256] on div "ESTIMATED DELIVERY TIME: [DATE] The estimated time is using the time zone for t…" at bounding box center [674, 434] width 424 height 576
click at [646, 321] on div "DELIVERY INFORMATION: Picked Up" at bounding box center [561, 316] width 199 height 69
drag, startPoint x: 918, startPoint y: 76, endPoint x: 1112, endPoint y: 20, distance: 200.9
click at [923, 76] on button "Close modal" at bounding box center [931, 68] width 16 height 37
